Goal: Information Seeking & Learning: Learn about a topic

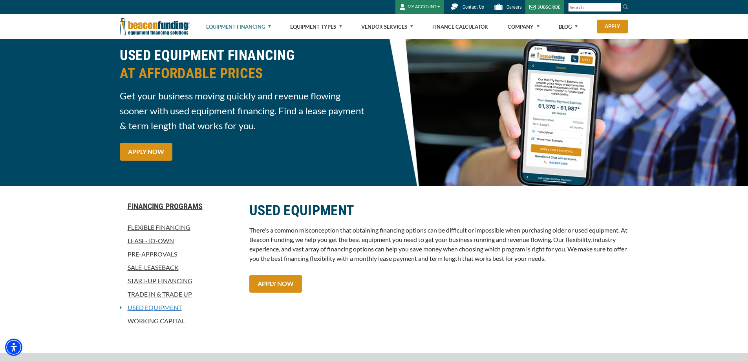
scroll to position [26, 0]
click at [154, 309] on link "Used Equipment" at bounding box center [152, 307] width 60 height 9
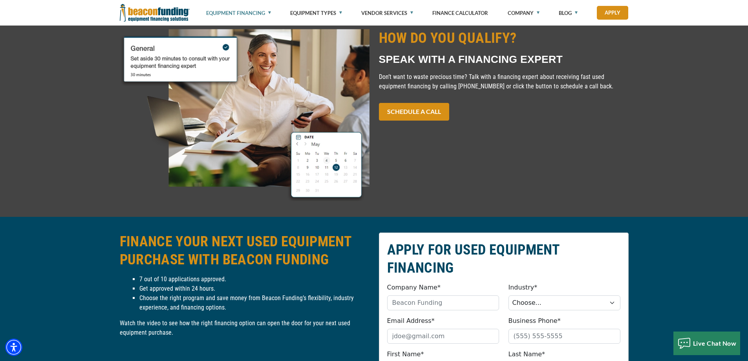
scroll to position [759, 0]
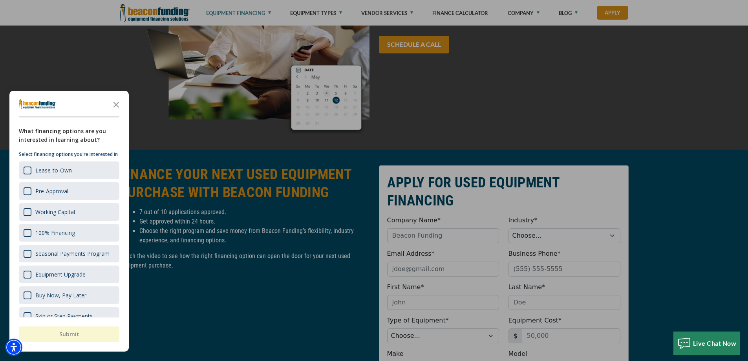
click at [247, 141] on div "button" at bounding box center [374, 180] width 748 height 361
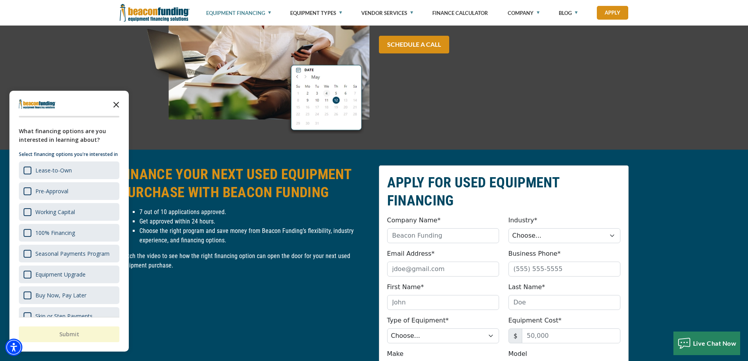
click at [117, 106] on polygon "Close the survey" at bounding box center [116, 105] width 6 height 6
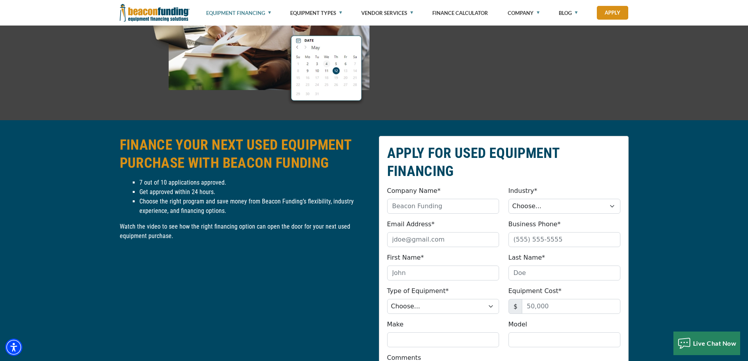
scroll to position [772, 0]
